Goal: Check status

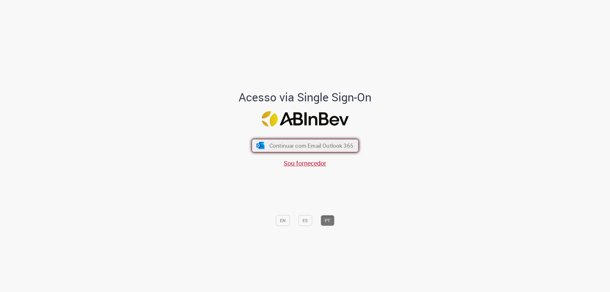
click at [341, 143] on span "Continuar com Email Outlook 365" at bounding box center [311, 145] width 84 height 7
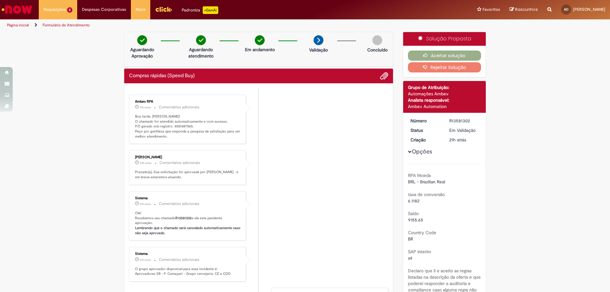
click at [181, 88] on ul "Ambev RPA 19h atrás 19 horas atrás Comentários adicionais Boa tarde, Arianne! O…" at bounding box center [258, 237] width 259 height 298
click at [184, 125] on p "Boa tarde, Arianne! O chamado foi atendido automaticamente e com sucesso. P.O g…" at bounding box center [188, 126] width 106 height 25
copy p "4501487865"
click at [316, 163] on li "Fernanda Souza Oliveira De Melo 20h atrás 20 horas atrás Comentários adicionais…" at bounding box center [258, 167] width 259 height 35
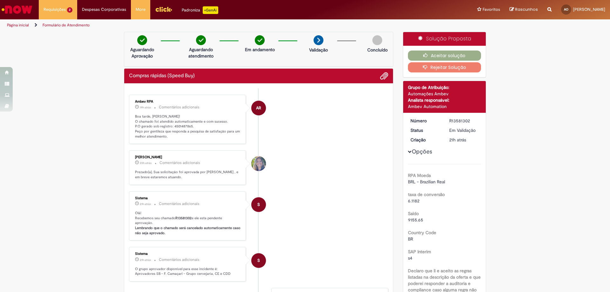
click at [183, 124] on p "Boa tarde, Arianne! O chamado foi atendido automaticamente e com sucesso. P.O g…" at bounding box center [188, 126] width 106 height 25
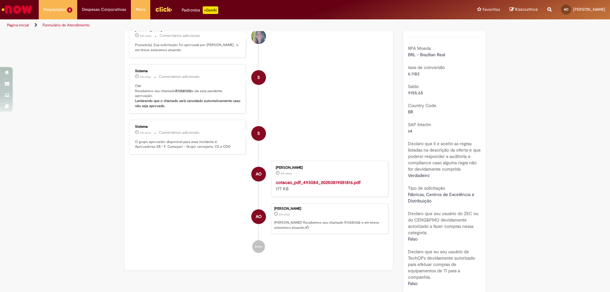
scroll to position [32, 0]
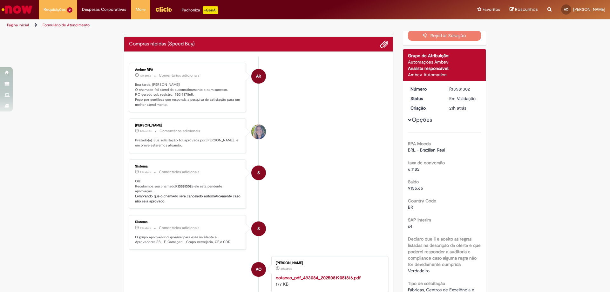
click at [177, 96] on p "Boa tarde, Arianne! O chamado foi atendido automaticamente e com sucesso. P.O g…" at bounding box center [188, 94] width 106 height 25
copy p "4501487865"
